Goal: Task Accomplishment & Management: Use online tool/utility

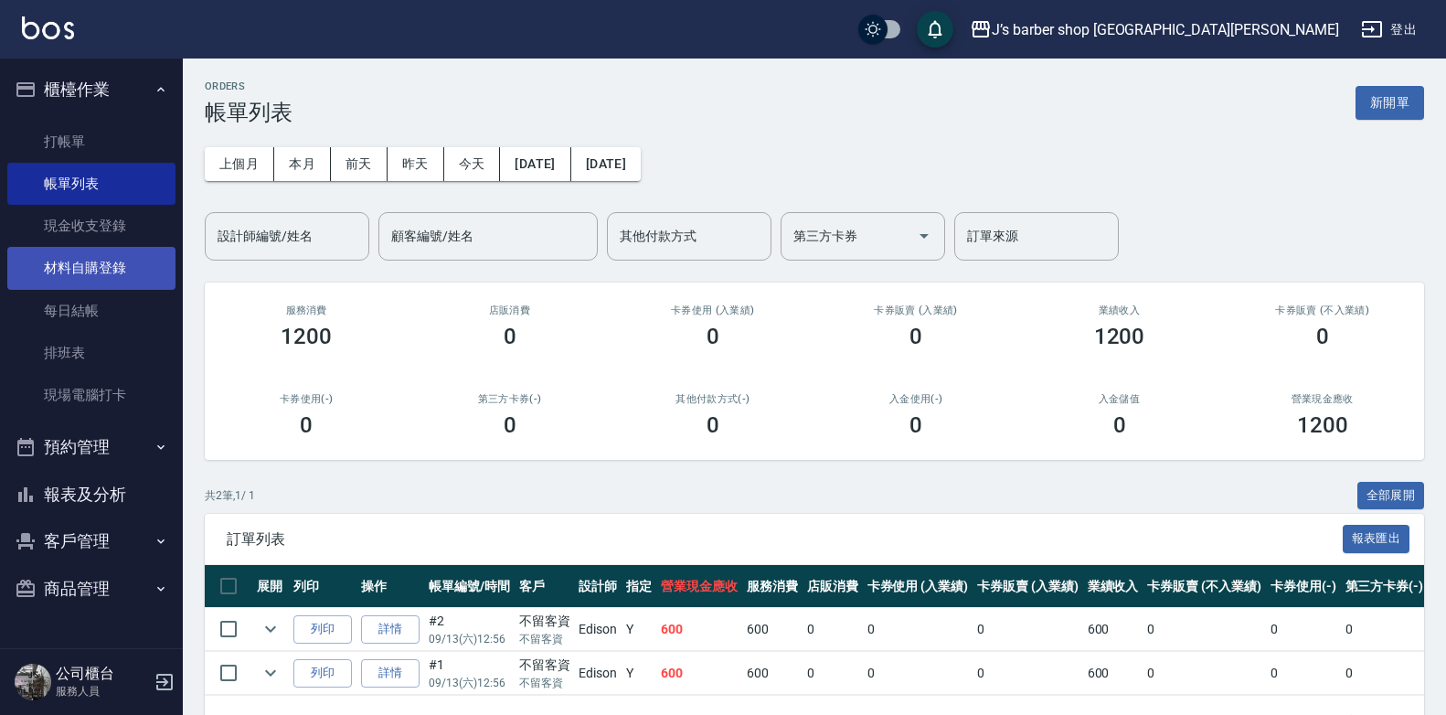
drag, startPoint x: 142, startPoint y: 301, endPoint x: 143, endPoint y: 286, distance: 14.7
click at [142, 301] on link "每日結帳" at bounding box center [91, 311] width 168 height 42
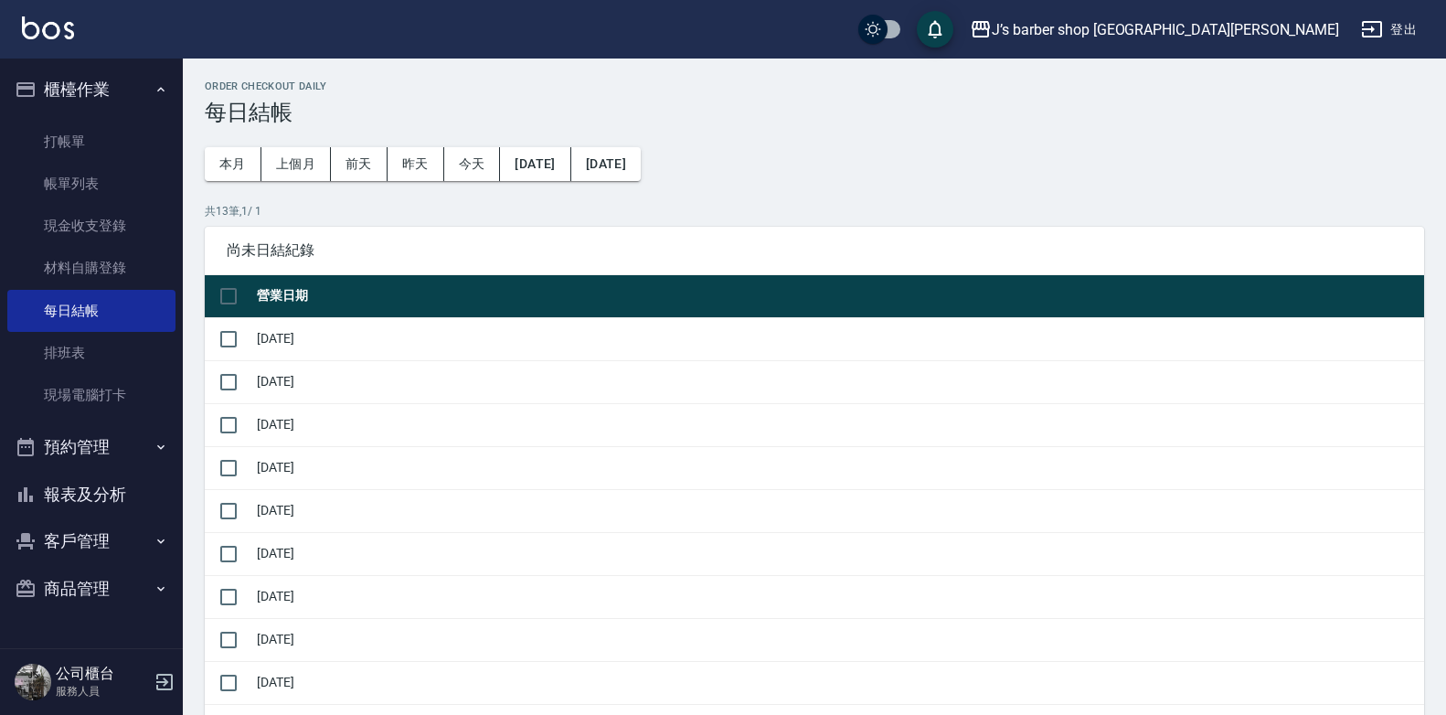
click at [129, 450] on button "預約管理" at bounding box center [91, 447] width 168 height 48
click at [135, 448] on button "預約管理" at bounding box center [91, 447] width 168 height 48
click at [128, 452] on button "預約管理" at bounding box center [91, 447] width 168 height 48
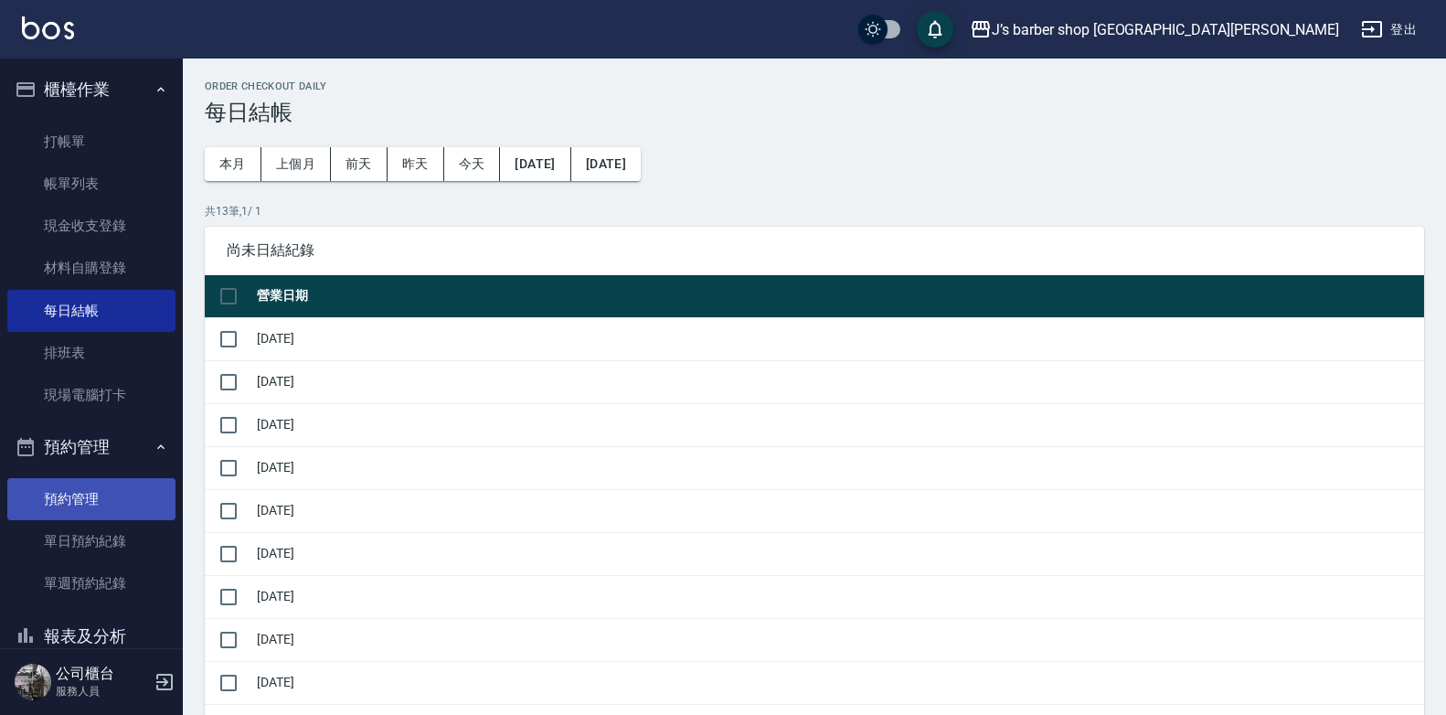
click at [116, 502] on link "預約管理" at bounding box center [91, 499] width 168 height 42
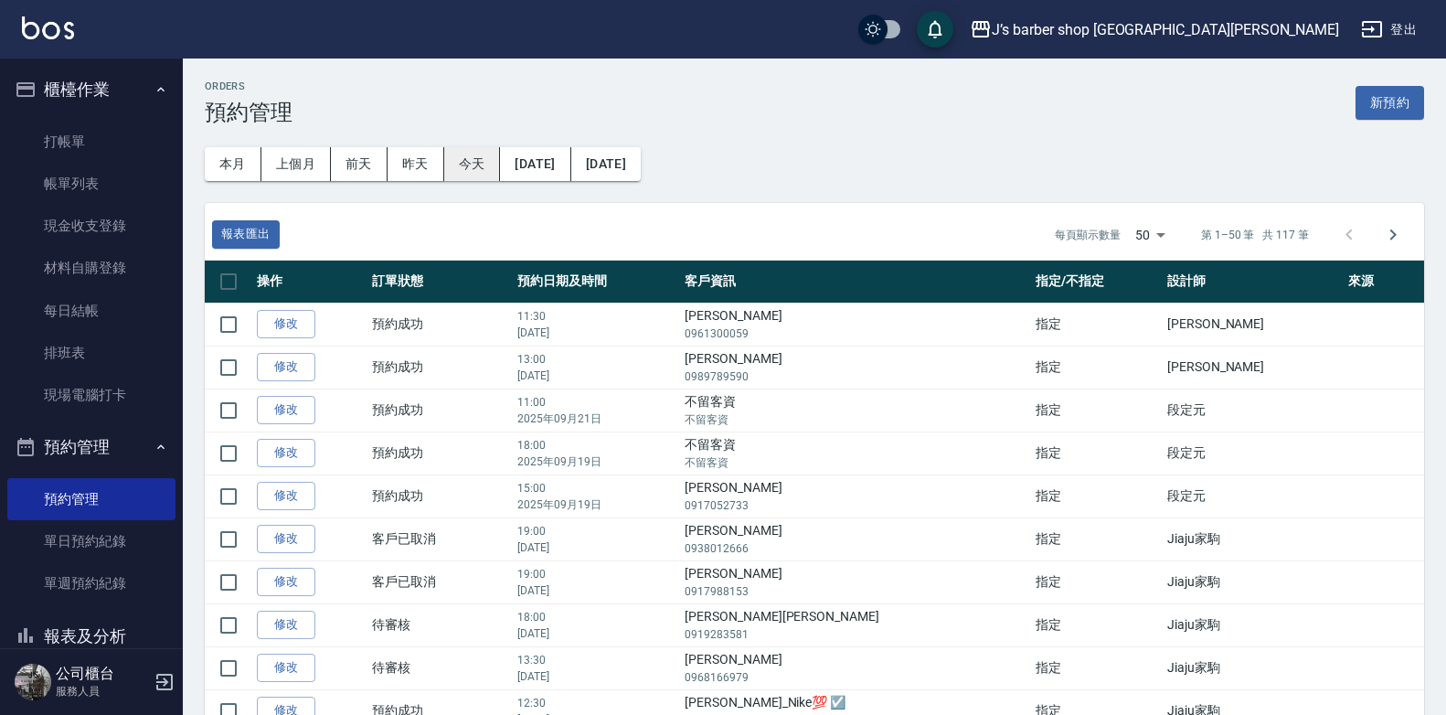
click at [463, 161] on button "今天" at bounding box center [472, 164] width 57 height 34
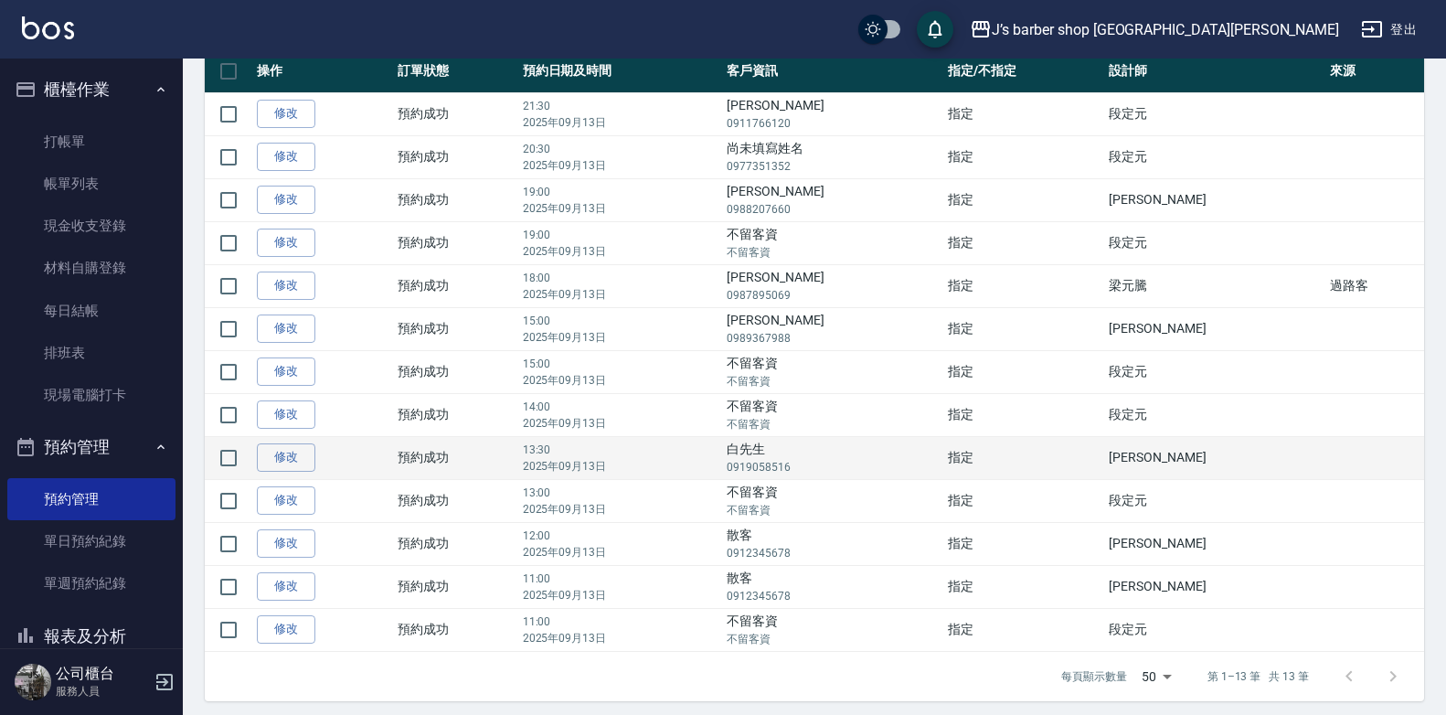
scroll to position [218, 0]
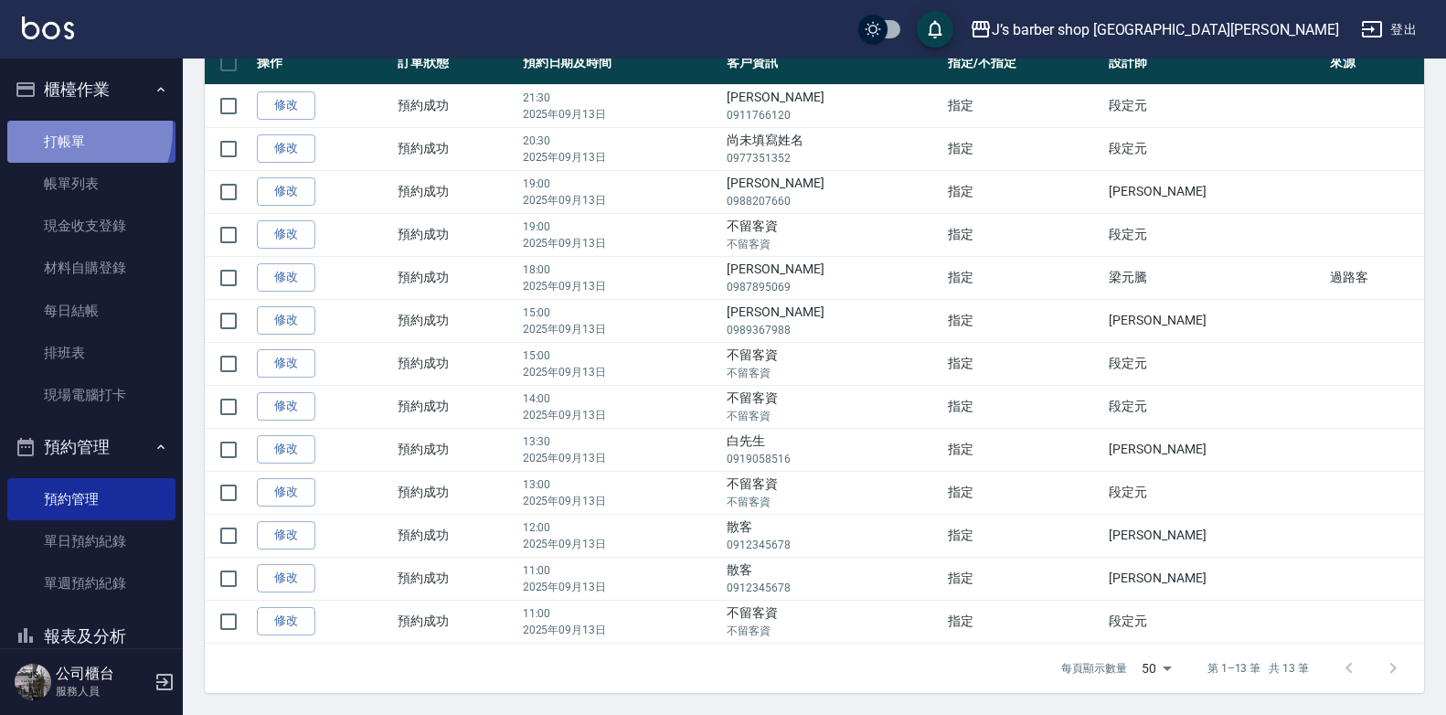
click at [62, 130] on link "打帳單" at bounding box center [91, 142] width 168 height 42
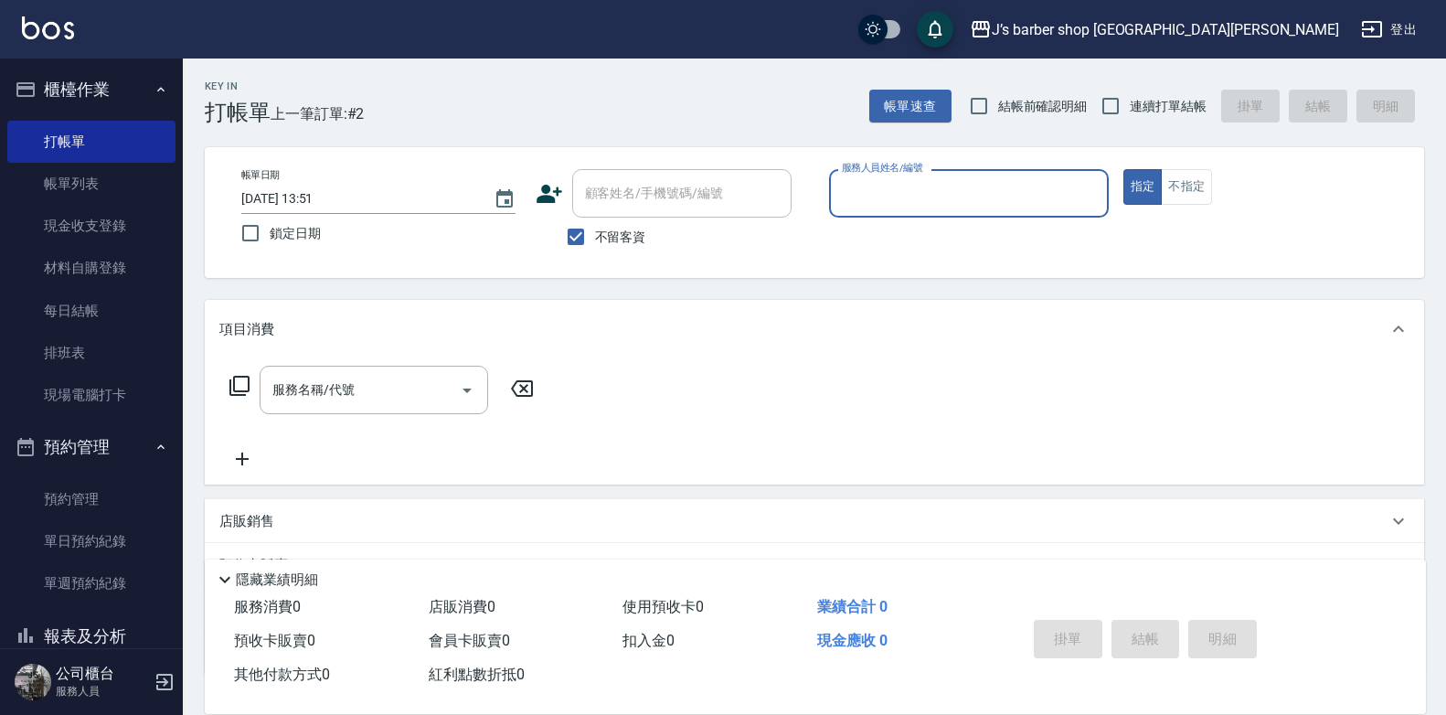
click at [1061, 186] on input "服務人員姓名/編號" at bounding box center [968, 193] width 263 height 32
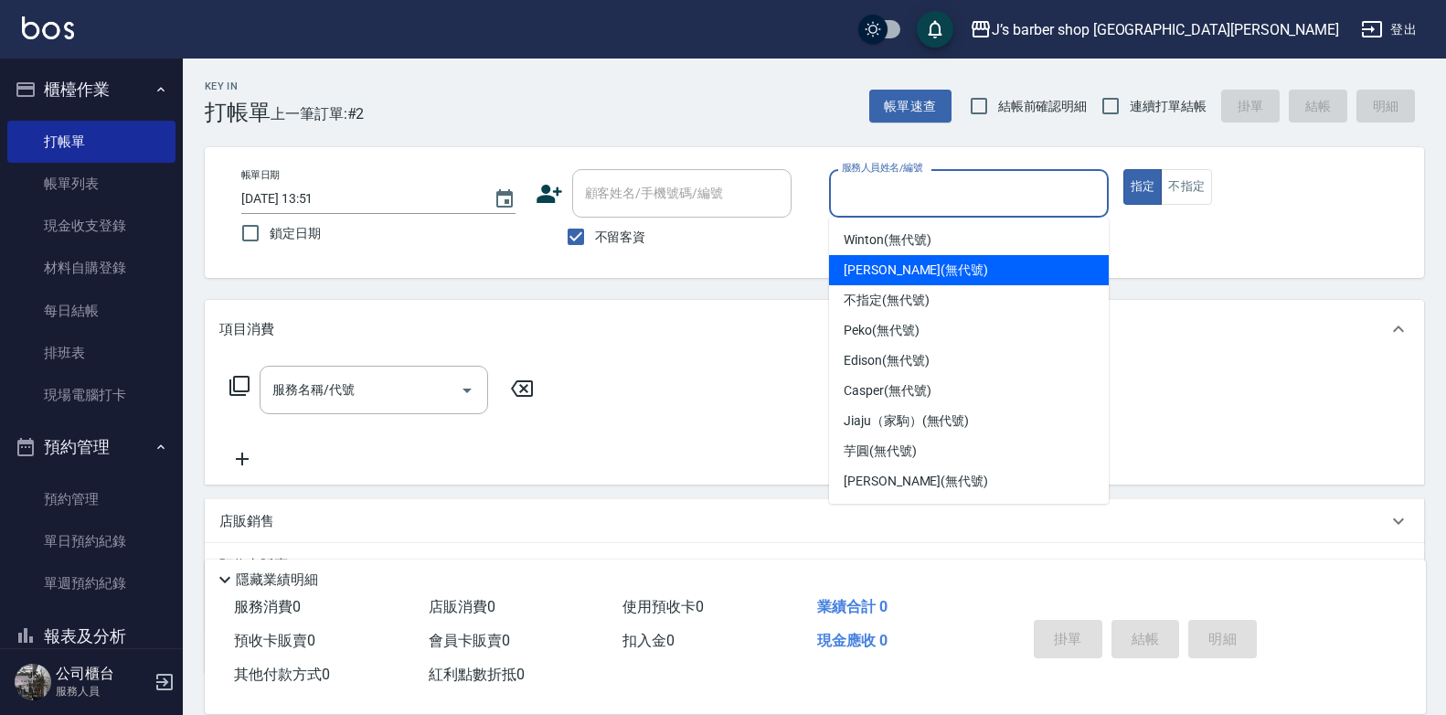
click at [935, 273] on div "[PERSON_NAME] (無代號)" at bounding box center [969, 270] width 280 height 30
type input "[PERSON_NAME](無代號)"
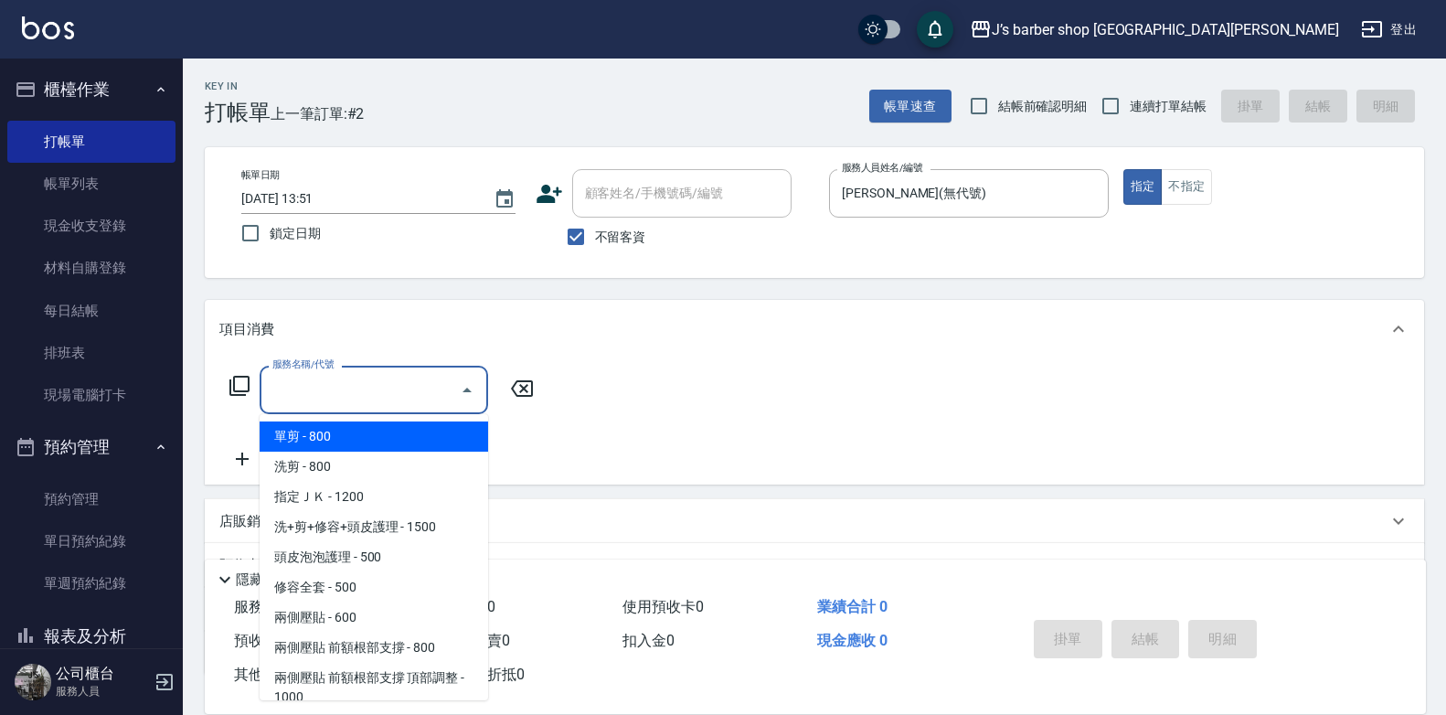
click at [335, 401] on input "服務名稱/代號" at bounding box center [360, 390] width 185 height 32
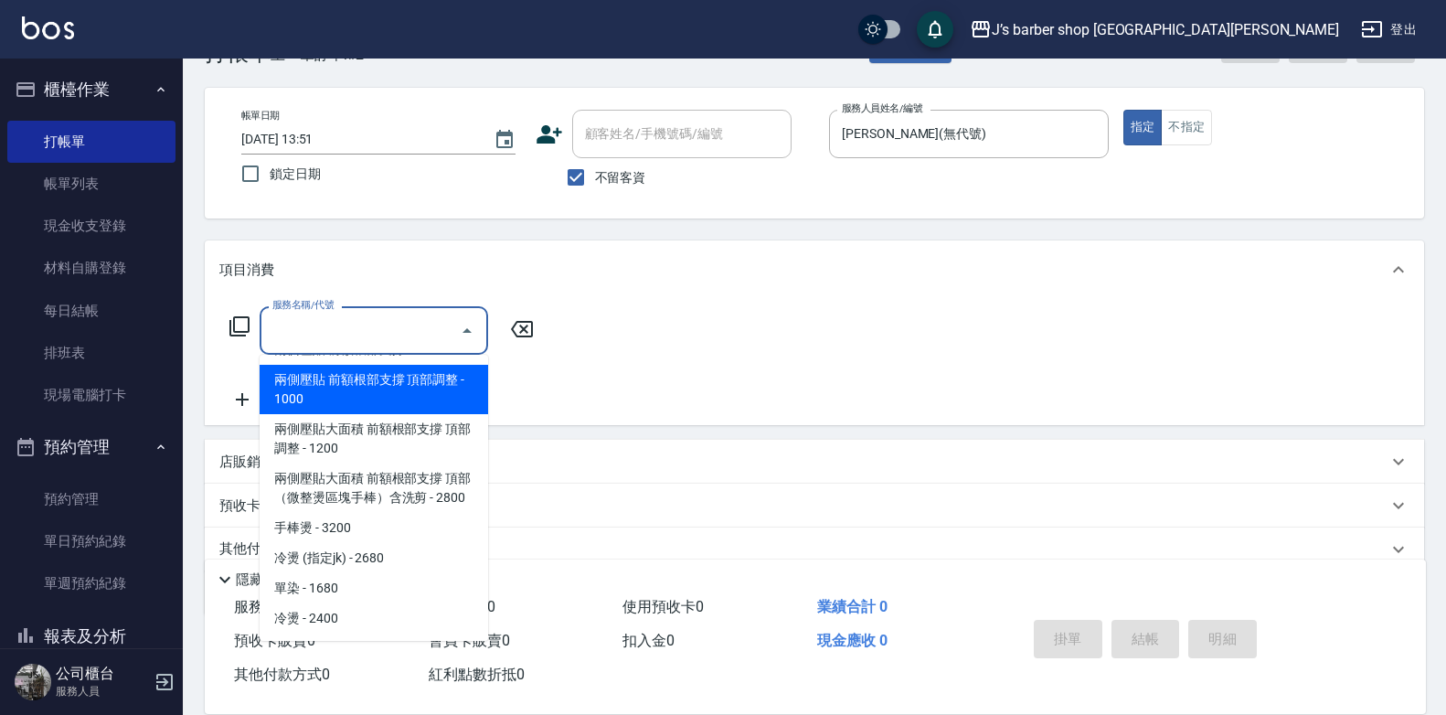
scroll to position [91, 0]
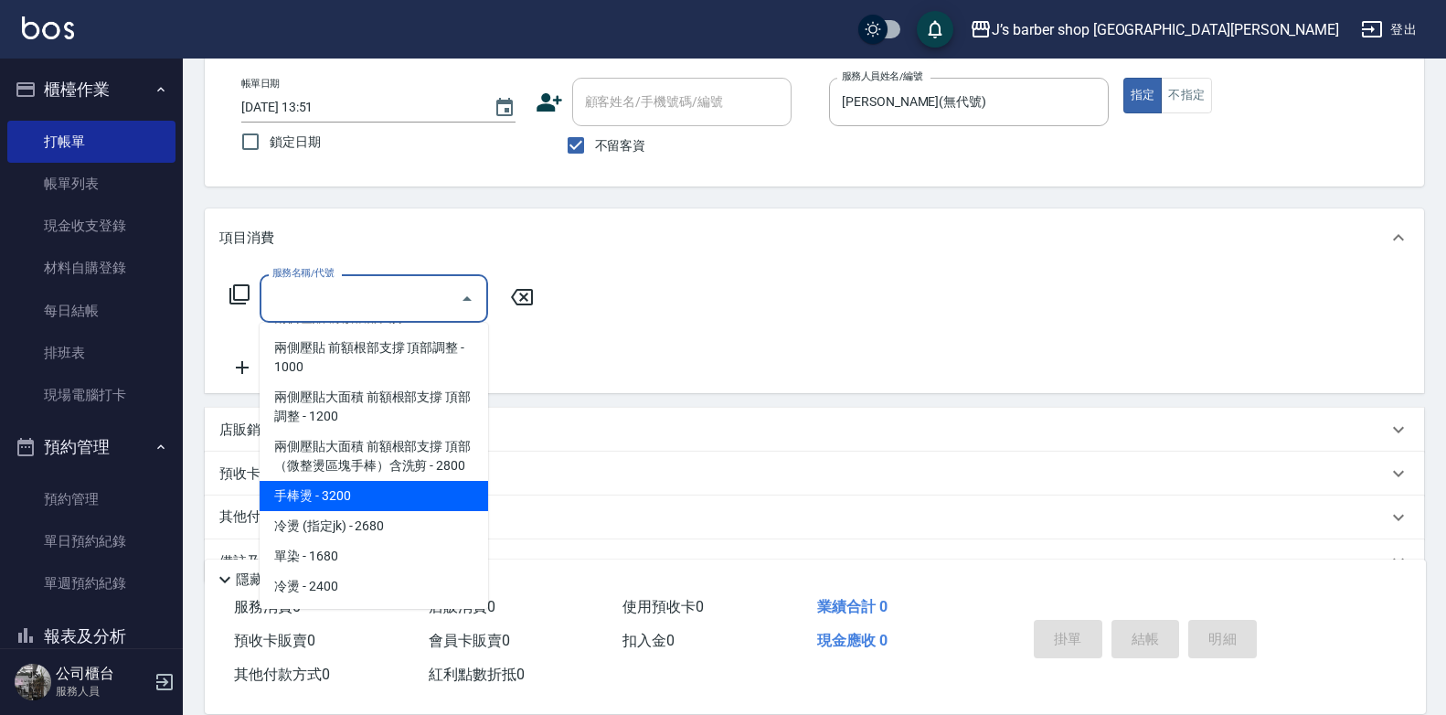
click at [409, 508] on span "手棒燙 - 3200" at bounding box center [374, 496] width 229 height 30
type input "手棒燙(HP1)"
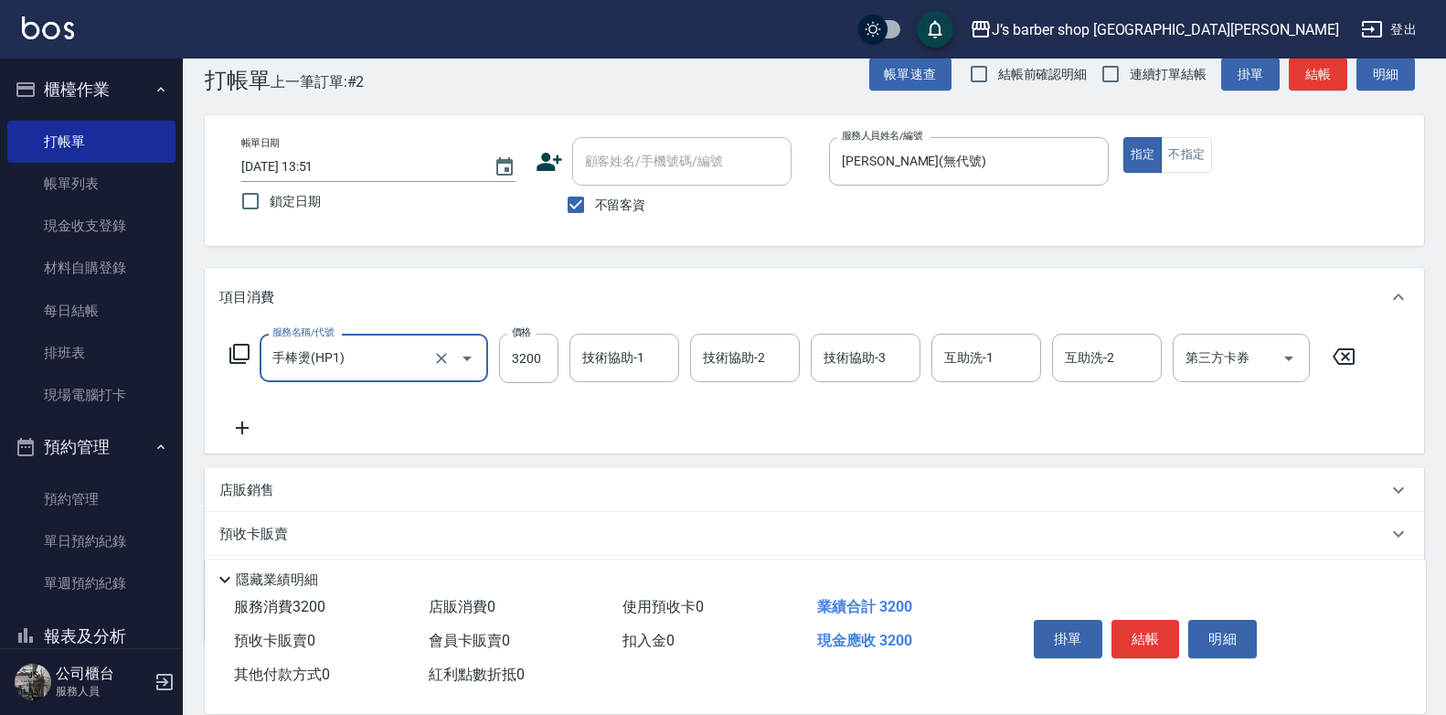
scroll to position [0, 0]
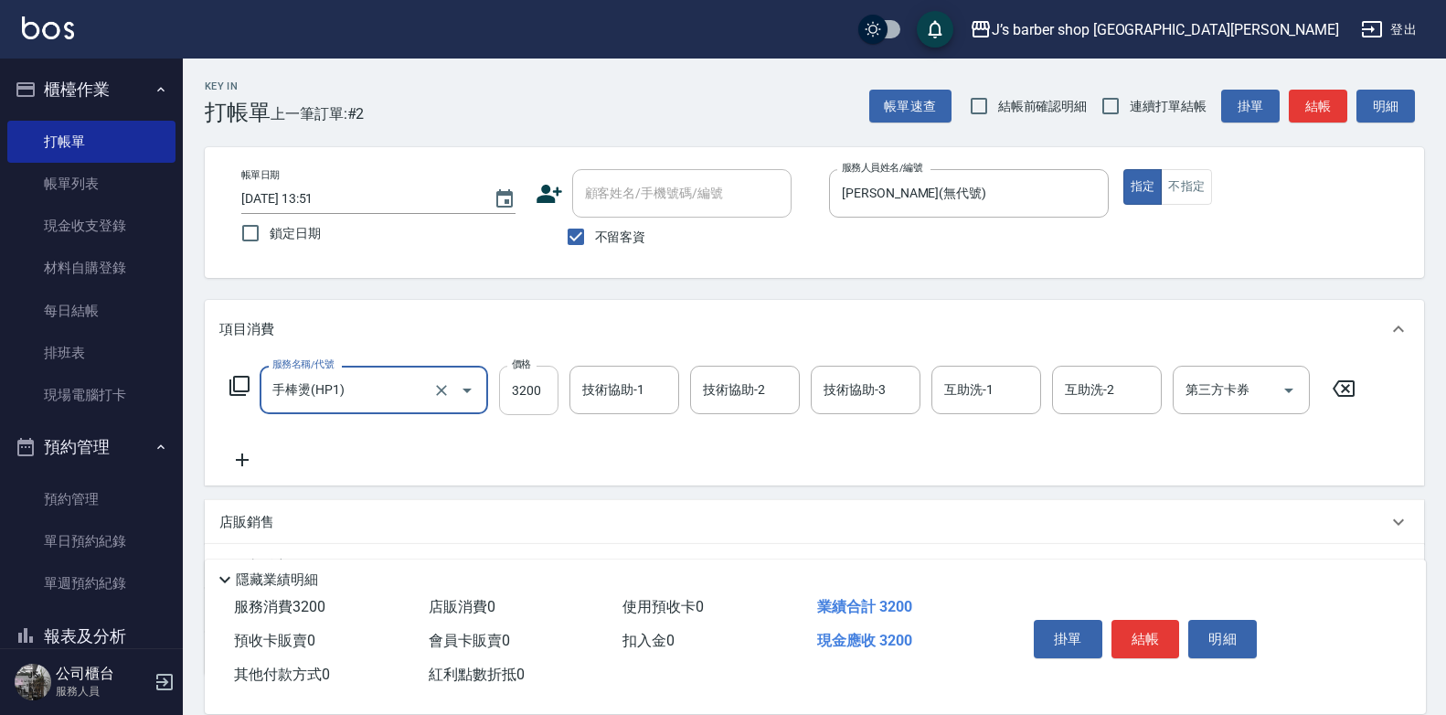
click at [526, 395] on input "3200" at bounding box center [528, 390] width 59 height 49
click at [474, 389] on icon "Open" at bounding box center [467, 390] width 22 height 22
type input "2800"
click at [568, 316] on div "項目消費" at bounding box center [814, 329] width 1219 height 58
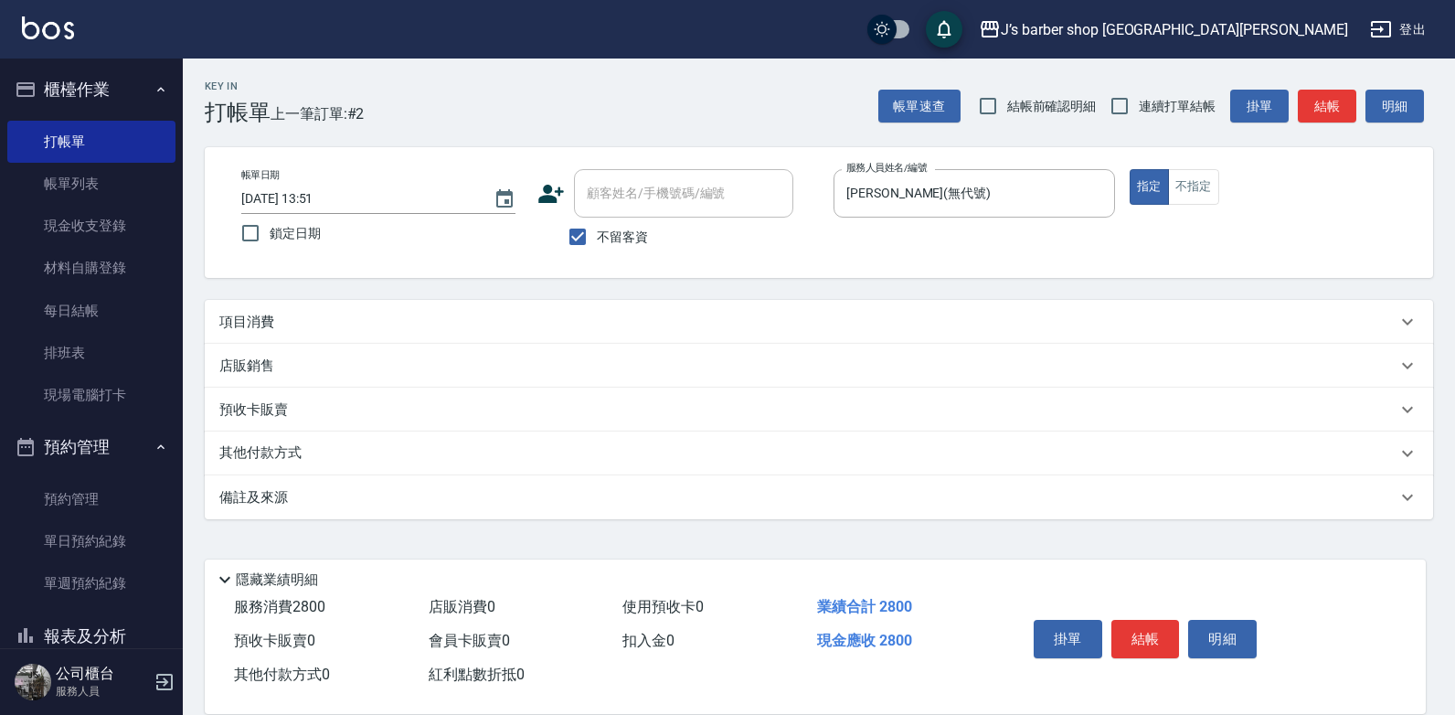
click at [566, 325] on div "項目消費" at bounding box center [807, 322] width 1177 height 19
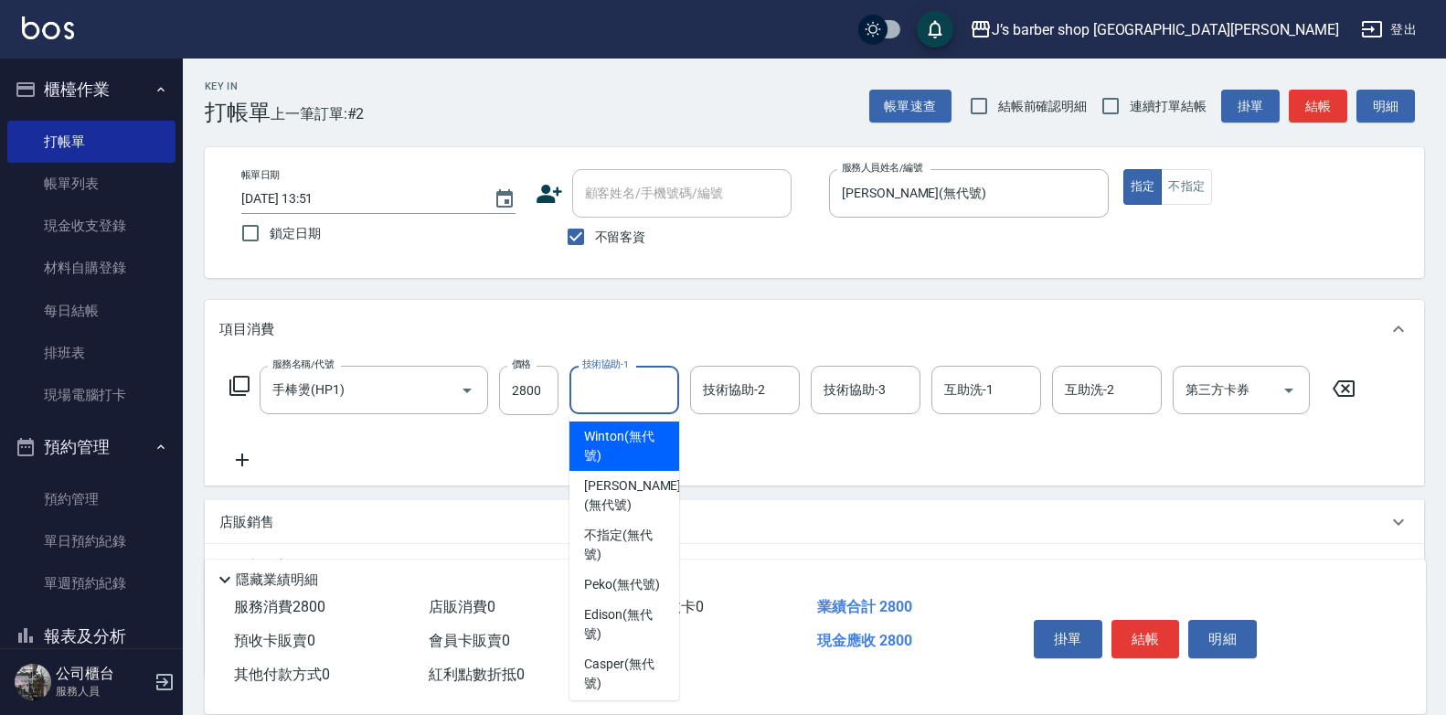
click at [663, 386] on input "技術協助-1" at bounding box center [624, 390] width 93 height 32
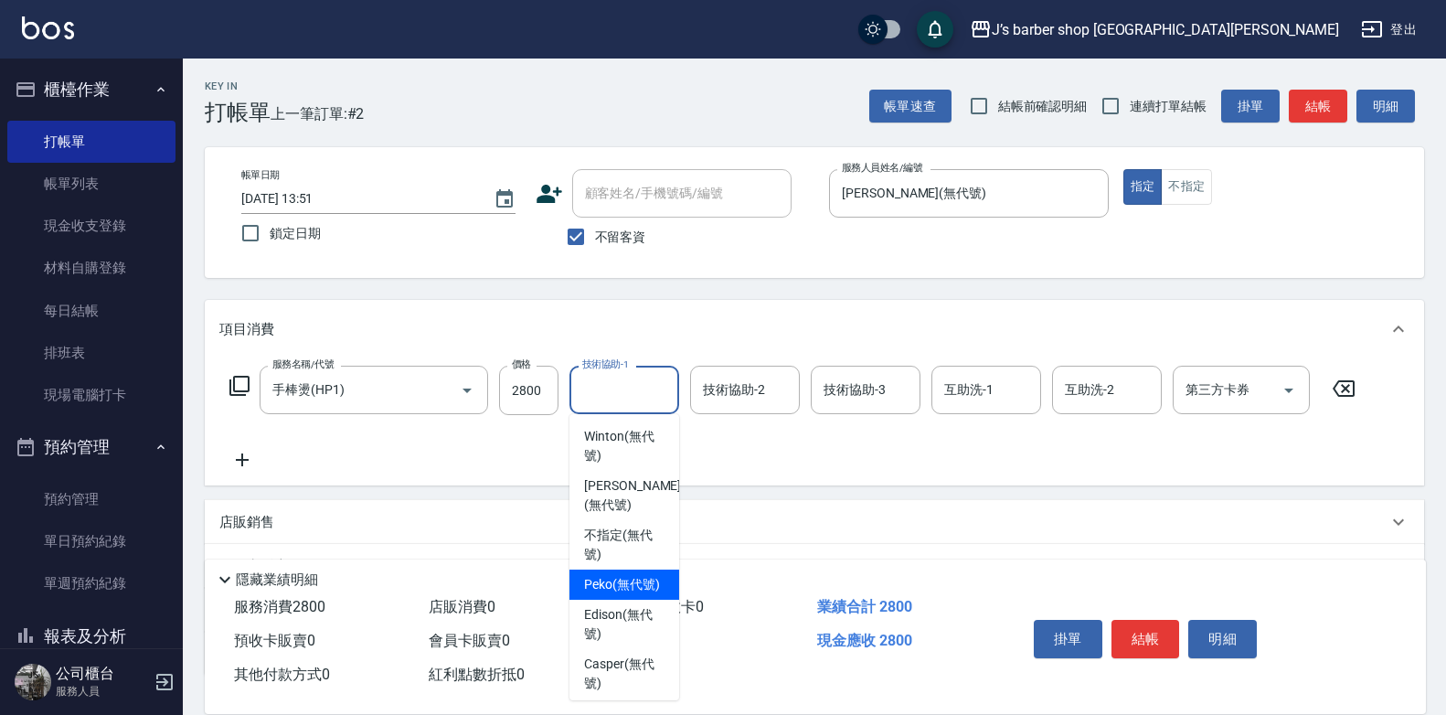
click at [637, 582] on span "Peko (無代號)" at bounding box center [622, 584] width 76 height 19
type input "Peko(無代號)"
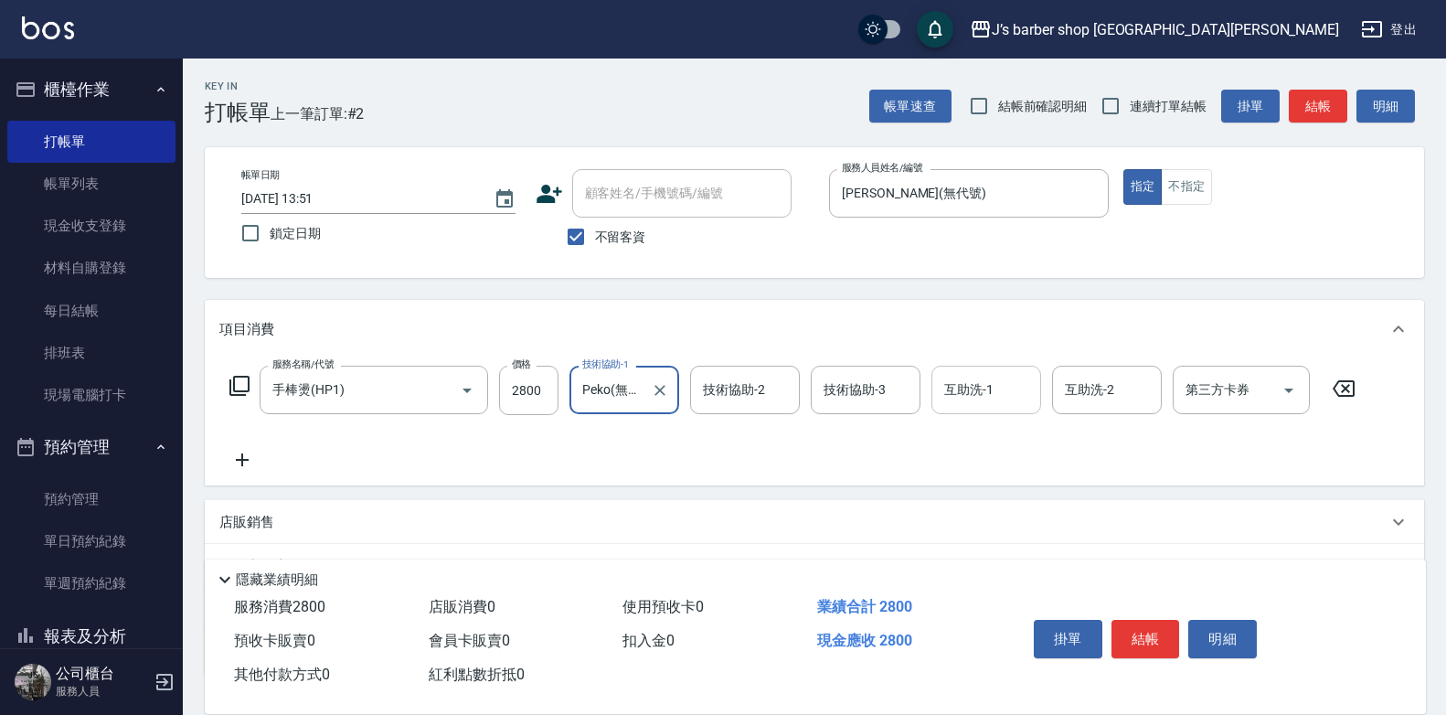
click at [999, 389] on input "互助洗-1" at bounding box center [986, 390] width 93 height 32
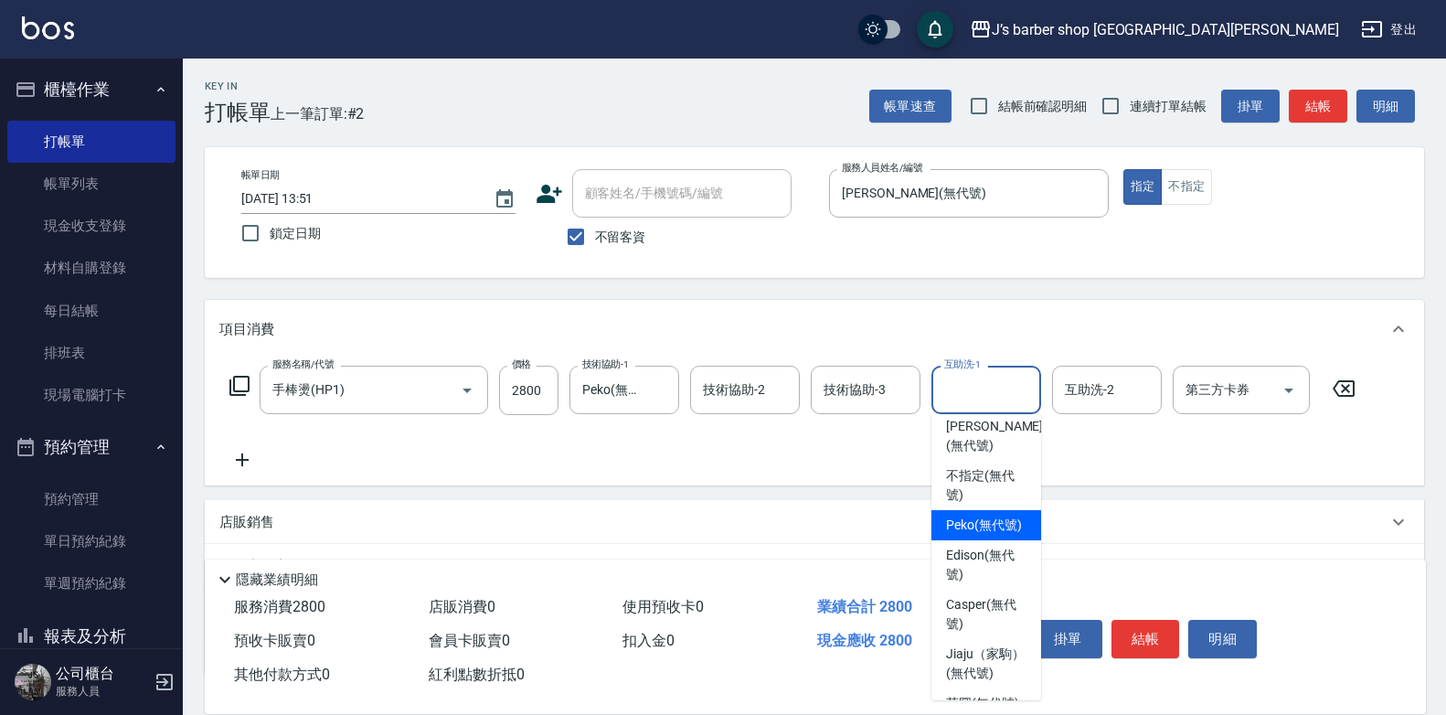
scroll to position [91, 0]
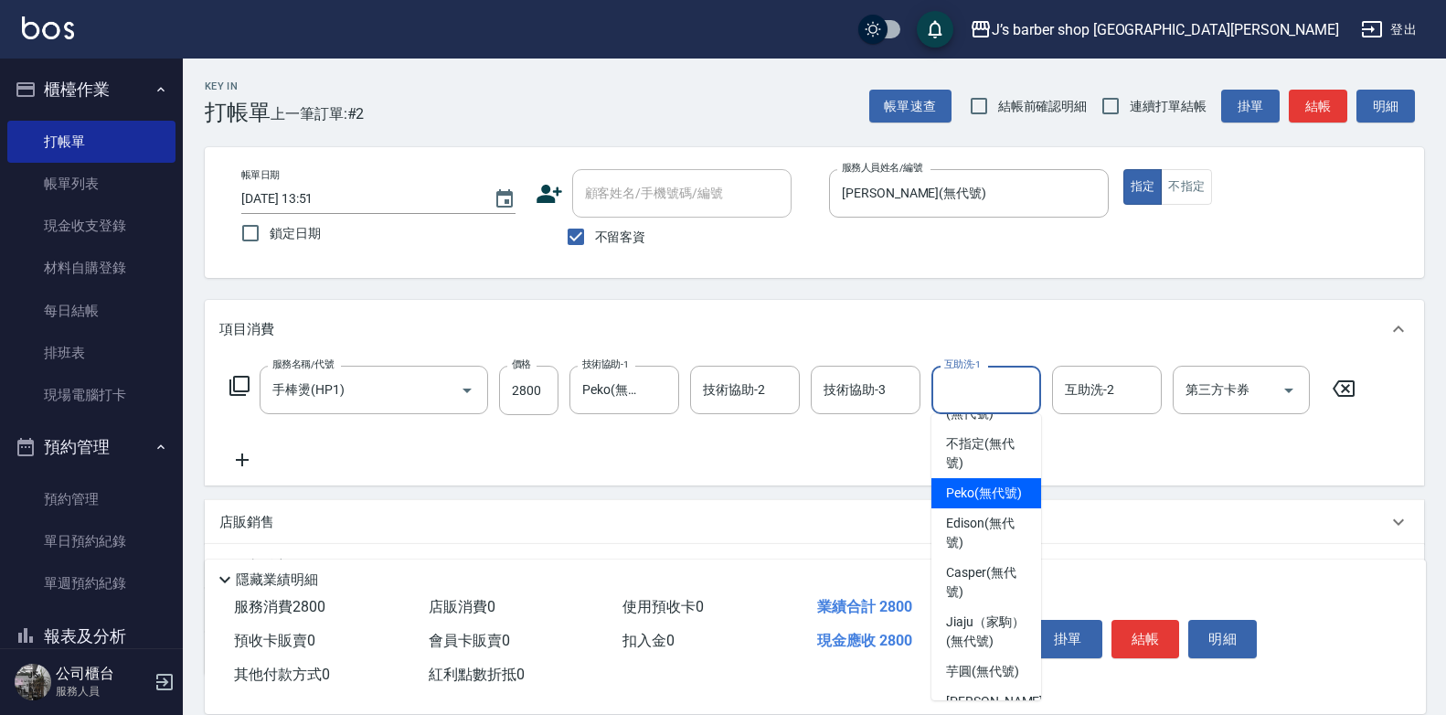
click at [998, 503] on span "Peko (無代號)" at bounding box center [984, 493] width 76 height 19
type input "Peko(無代號)"
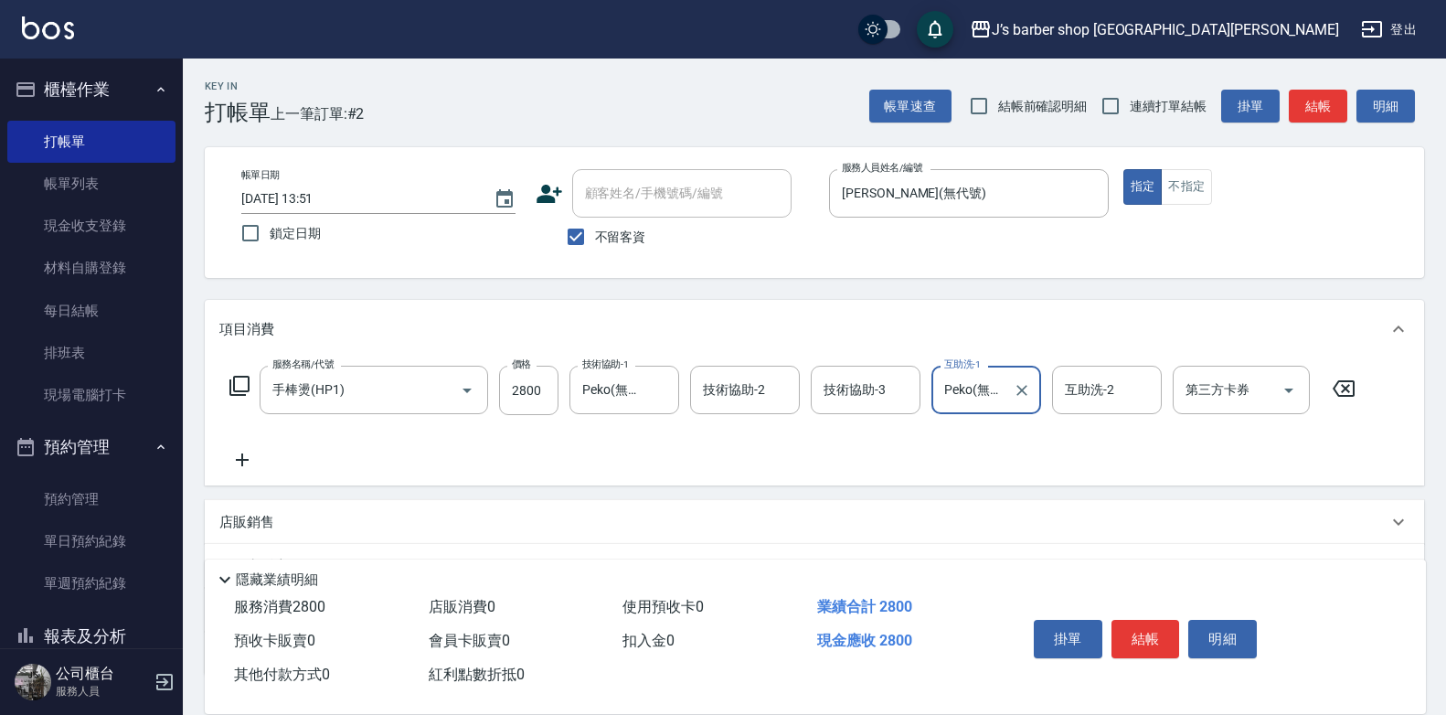
click at [936, 318] on div "項目消費" at bounding box center [814, 329] width 1219 height 58
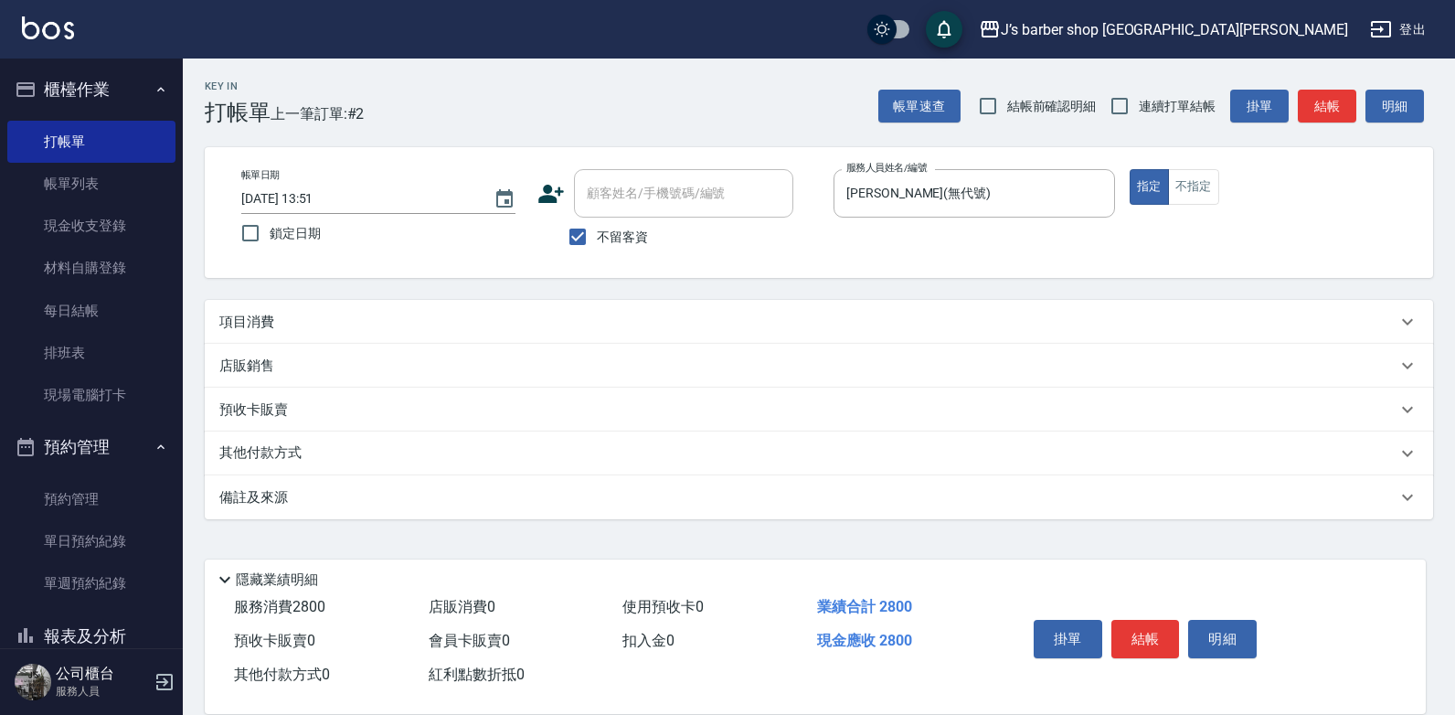
click at [939, 331] on div "項目消費" at bounding box center [807, 322] width 1177 height 19
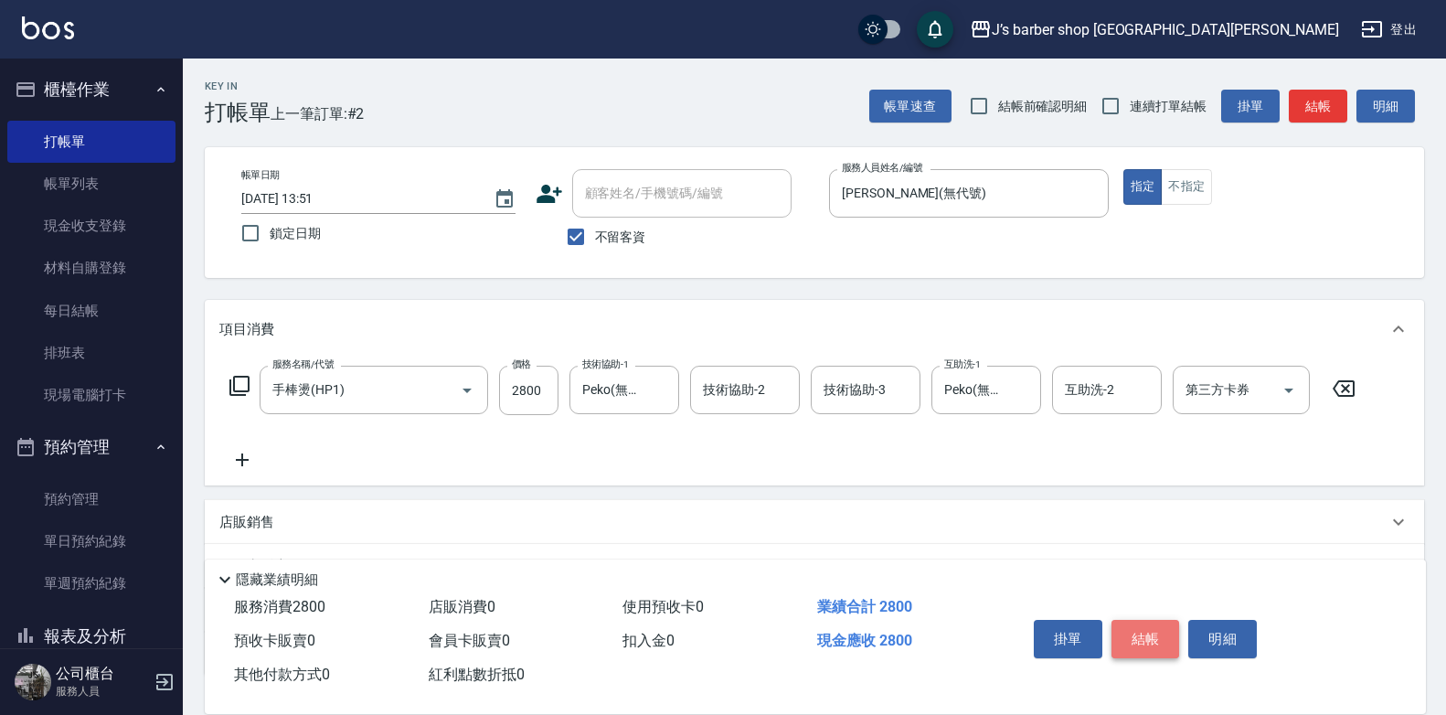
click at [1132, 631] on button "結帳" at bounding box center [1145, 639] width 69 height 38
